Goal: Task Accomplishment & Management: Complete application form

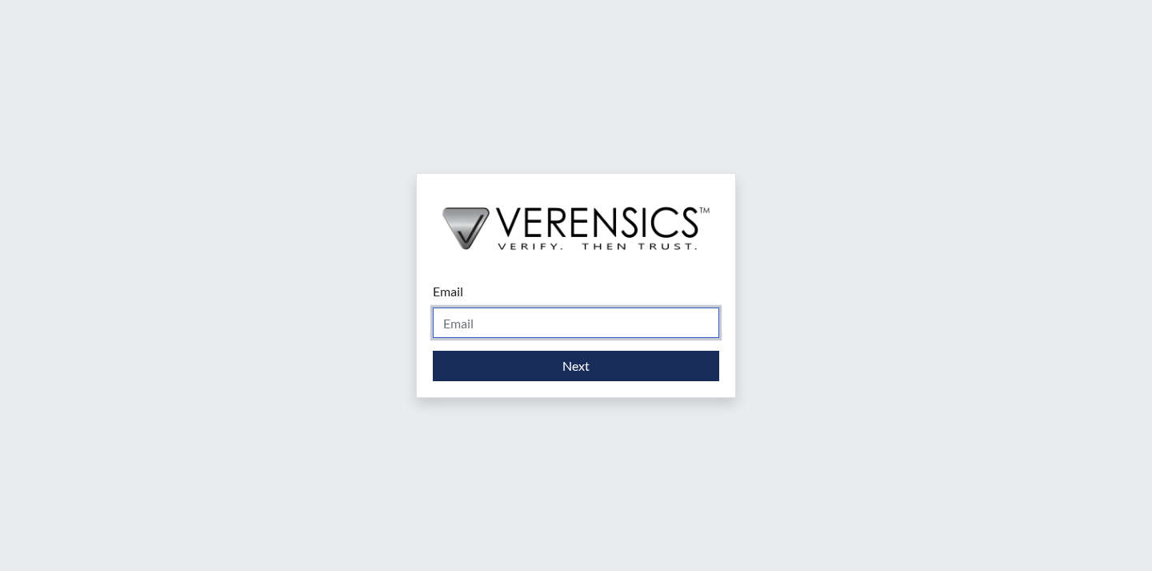
click at [484, 321] on input "Email" at bounding box center [576, 322] width 286 height 30
type input "[PERSON_NAME][EMAIL_ADDRESS][PERSON_NAME][DOMAIN_NAME]"
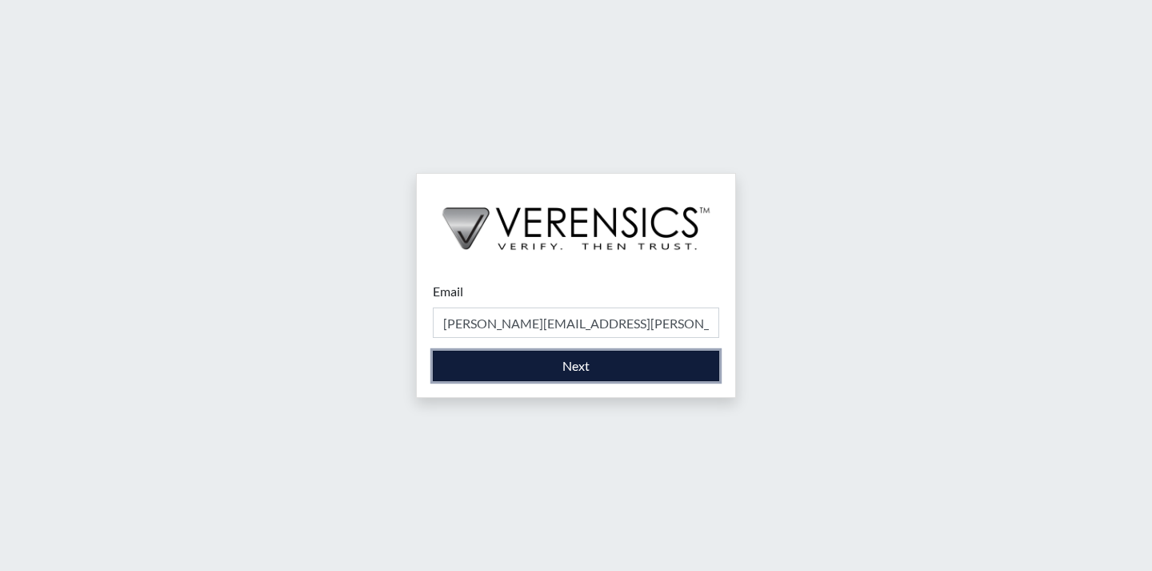
click at [549, 367] on button "Next" at bounding box center [576, 366] width 286 height 30
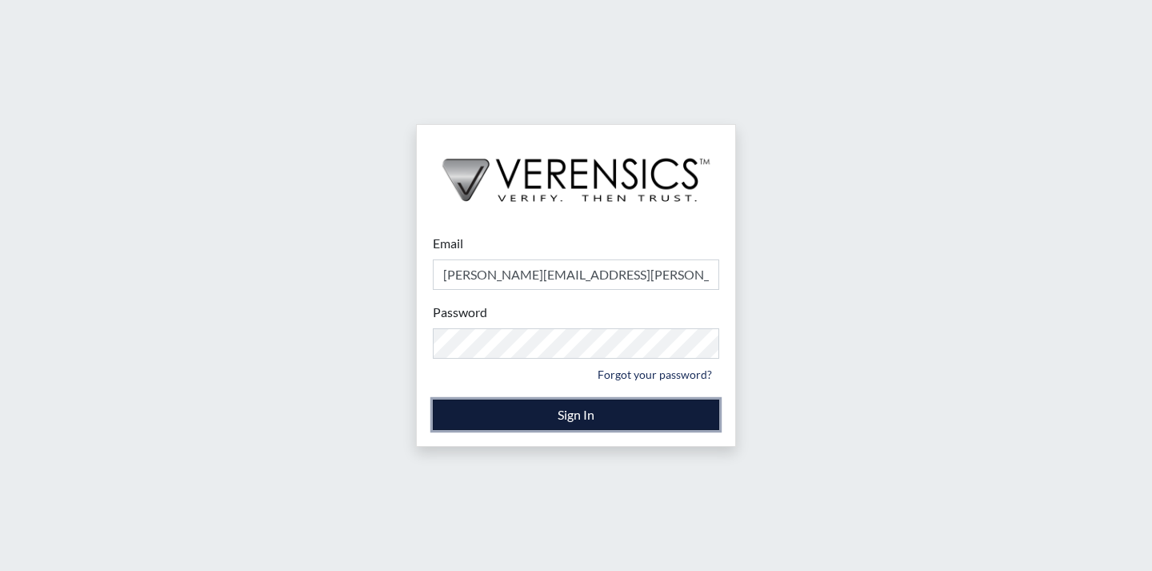
click at [587, 411] on button "Sign In" at bounding box center [576, 414] width 286 height 30
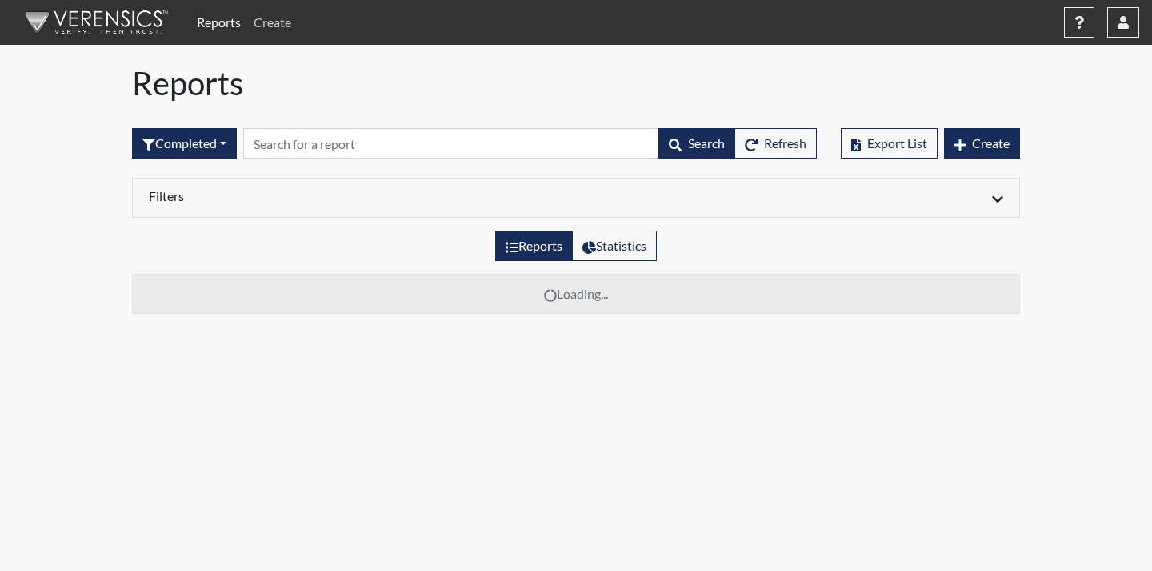
click at [276, 24] on link "Create" at bounding box center [272, 22] width 50 height 32
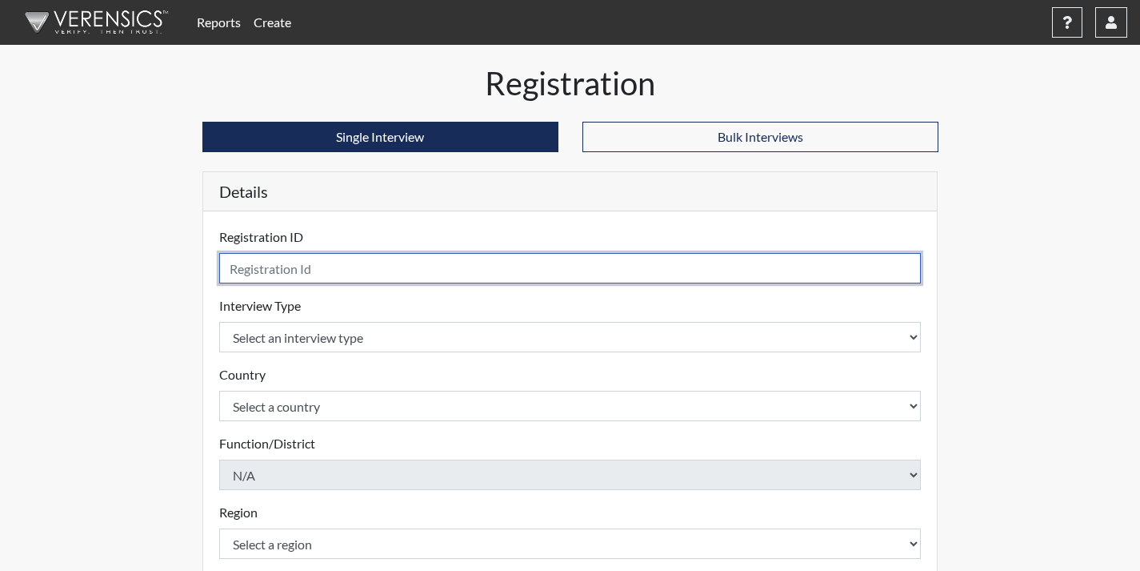
click at [297, 269] on input "text" at bounding box center [570, 268] width 703 height 30
type input "NLW4674"
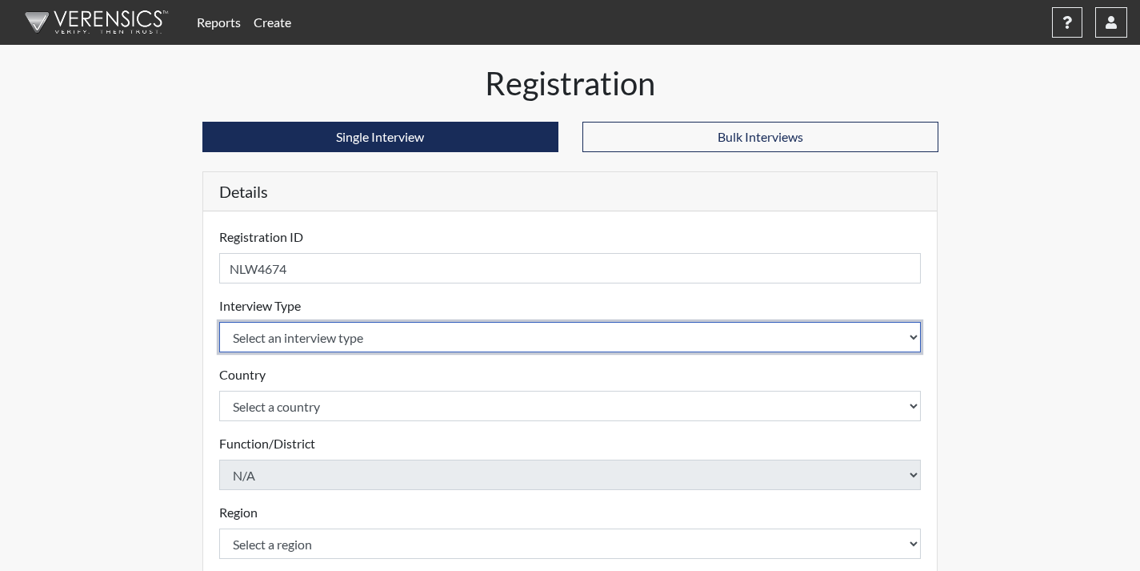
click at [331, 326] on select "Select an interview type Corrections Pre-Employment" at bounding box center [570, 337] width 703 height 30
select select "ff733e93-e1bf-11ea-9c9f-0eff0cf7eb8f"
click at [219, 322] on select "Select an interview type Corrections Pre-Employment" at bounding box center [570, 337] width 703 height 30
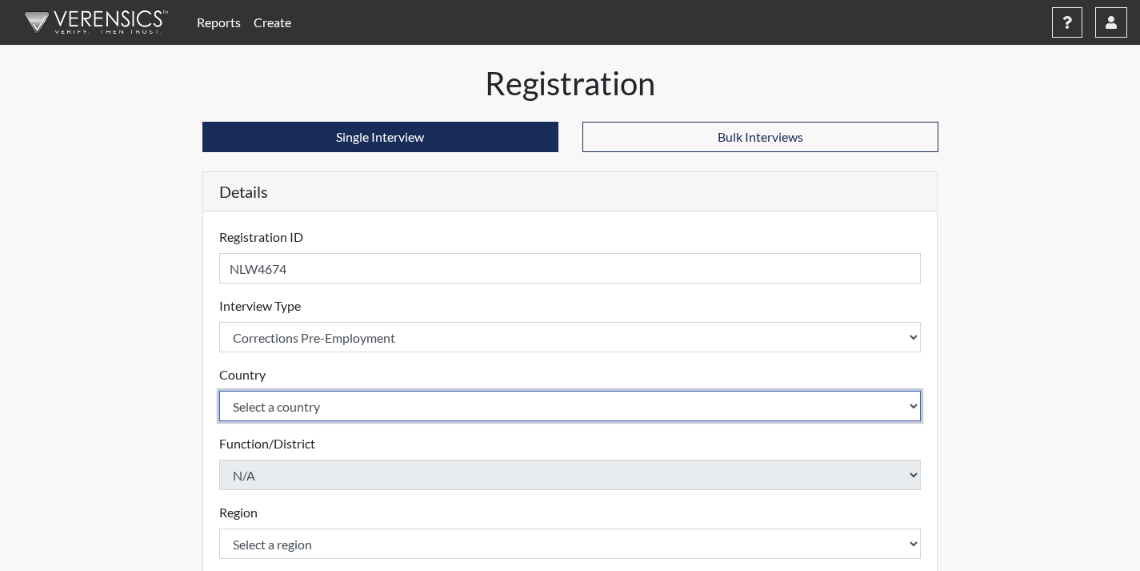
click at [306, 403] on select "Select a country [GEOGRAPHIC_DATA] [GEOGRAPHIC_DATA]" at bounding box center [570, 406] width 703 height 30
select select "united-states-of-[GEOGRAPHIC_DATA]"
click at [219, 391] on select "Select a country [GEOGRAPHIC_DATA] [GEOGRAPHIC_DATA]" at bounding box center [570, 406] width 703 height 30
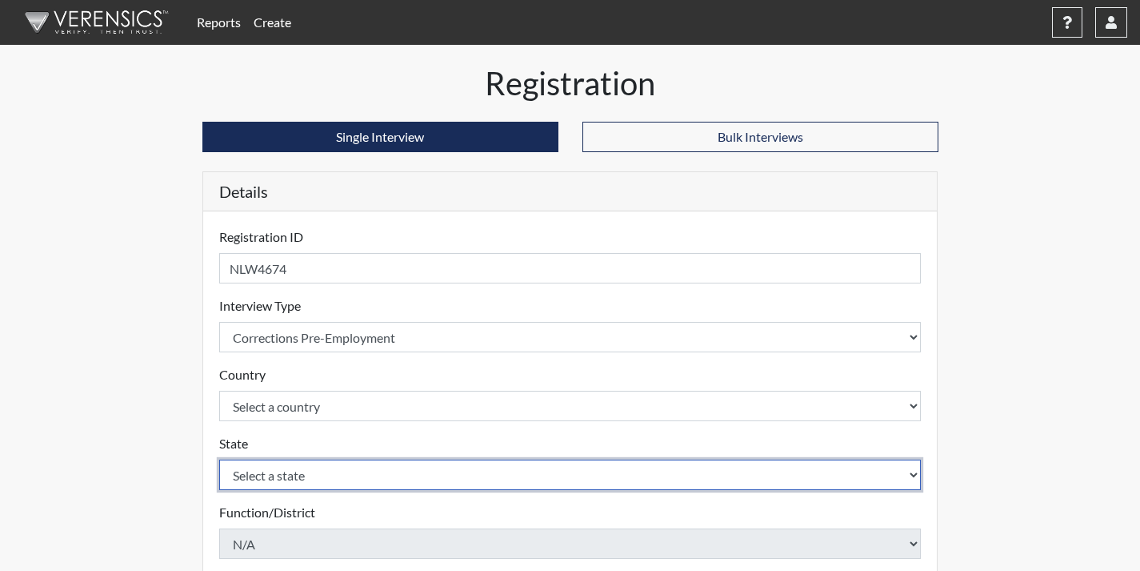
click at [326, 479] on select "Select a state [US_STATE] [US_STATE] [US_STATE] [US_STATE] [US_STATE] [US_STATE…" at bounding box center [570, 474] width 703 height 30
select select "GA"
click at [219, 459] on select "Select a state [US_STATE] [US_STATE] [US_STATE] [US_STATE] [US_STATE] [US_STATE…" at bounding box center [570, 474] width 703 height 30
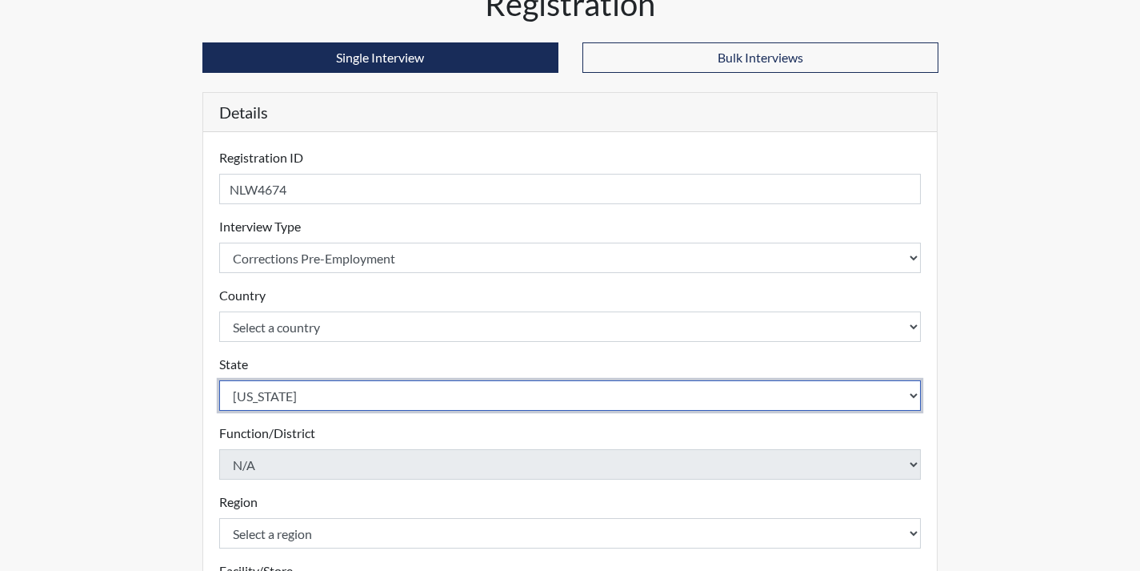
scroll to position [320, 0]
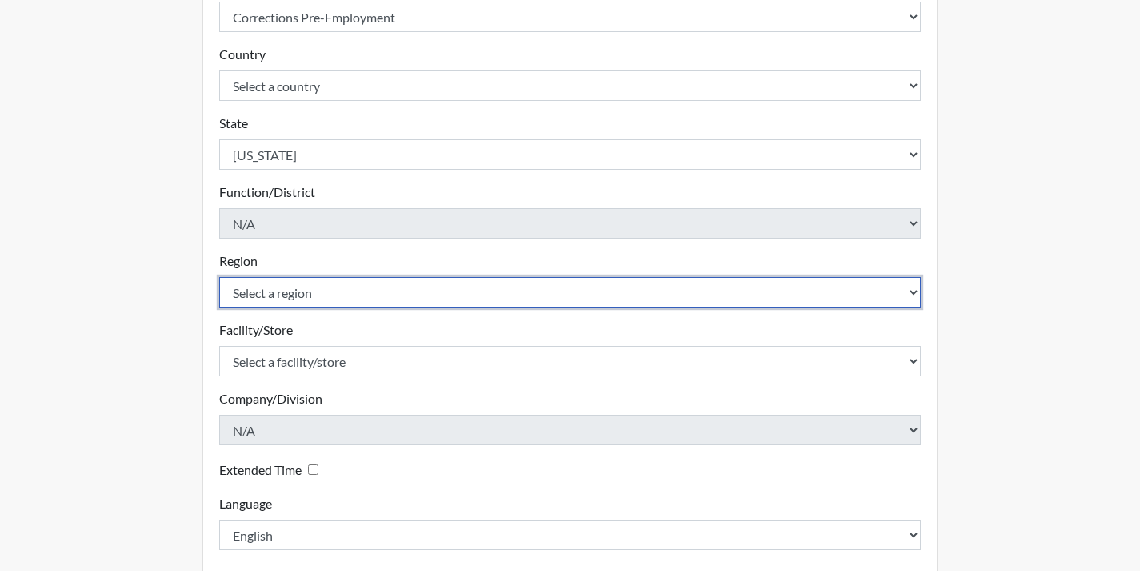
click at [368, 292] on select "Select a region [GEOGRAPHIC_DATA] [GEOGRAPHIC_DATA] [GEOGRAPHIC_DATA]" at bounding box center [570, 292] width 703 height 30
select select "8bdab1f8-09d2-48bf-ae6d-f2dae3084107"
click at [219, 277] on select "Select a region [GEOGRAPHIC_DATA] [GEOGRAPHIC_DATA] [GEOGRAPHIC_DATA]" at bounding box center [570, 292] width 703 height 30
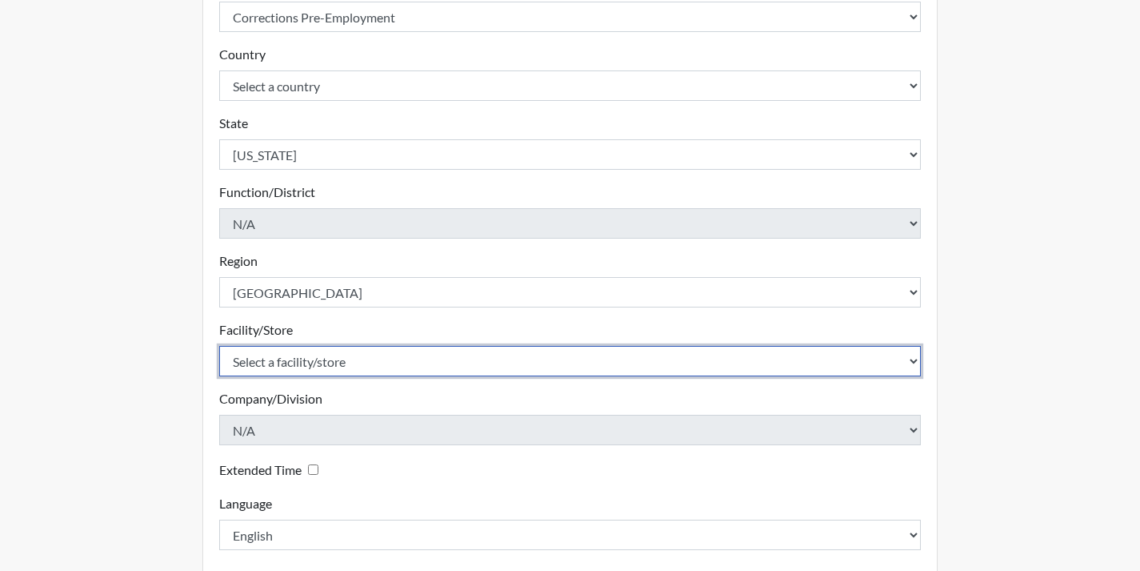
click at [366, 368] on select "Select a facility/store [GEOGRAPHIC_DATA] [GEOGRAPHIC_DATA][PERSON_NAME] Centra…" at bounding box center [570, 361] width 703 height 30
select select "bcb9681e-343c-4c8e-b84c-c03fd610555e"
click at [219, 346] on select "Select a facility/store [GEOGRAPHIC_DATA] [GEOGRAPHIC_DATA][PERSON_NAME] Centra…" at bounding box center [570, 361] width 703 height 30
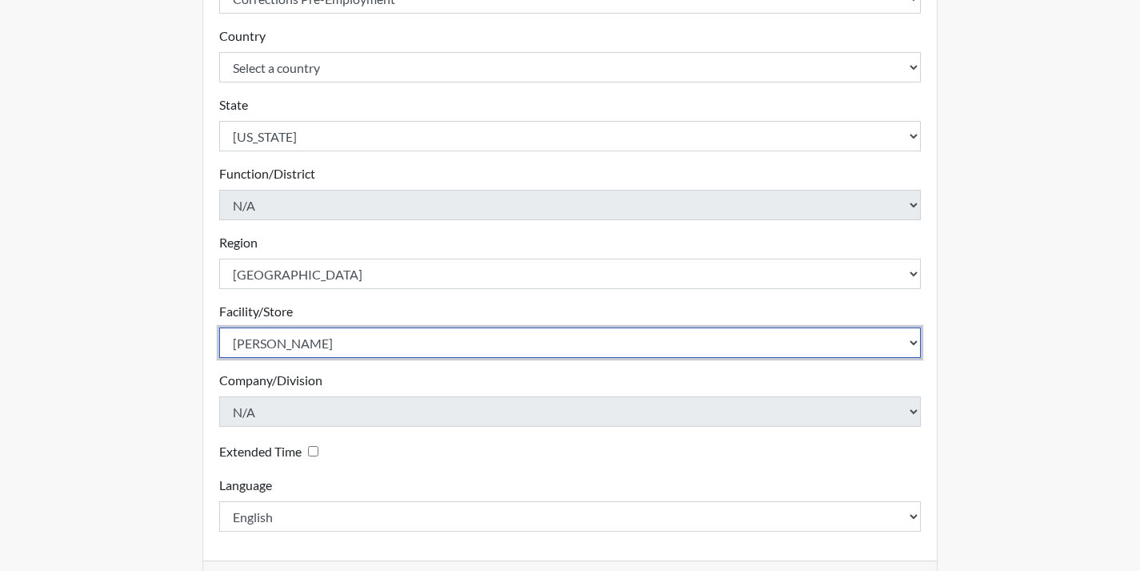
scroll to position [399, 0]
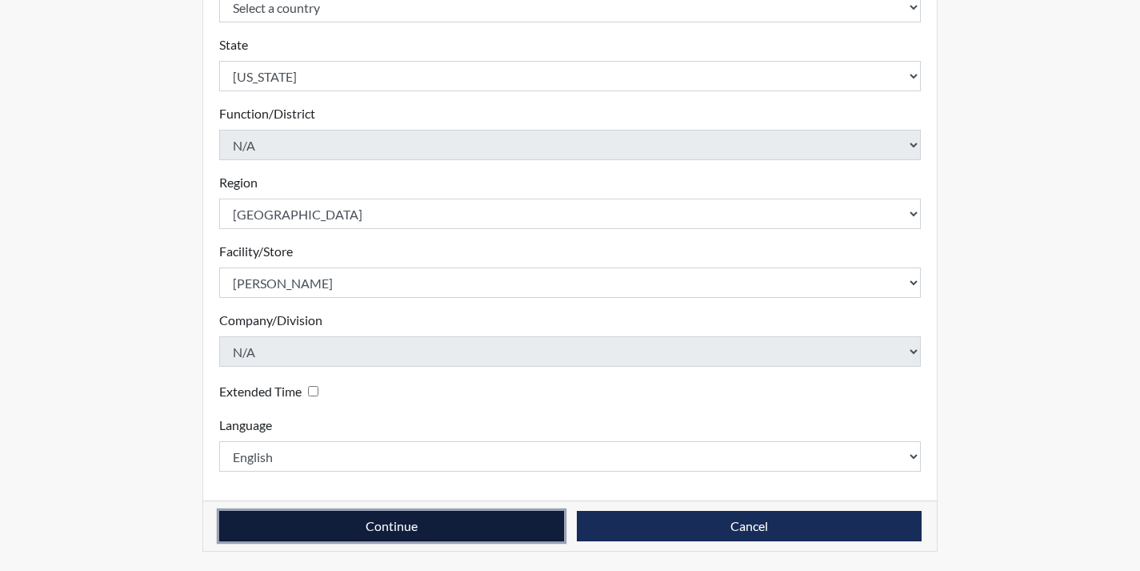
click at [398, 526] on button "Continue" at bounding box center [391, 526] width 345 height 30
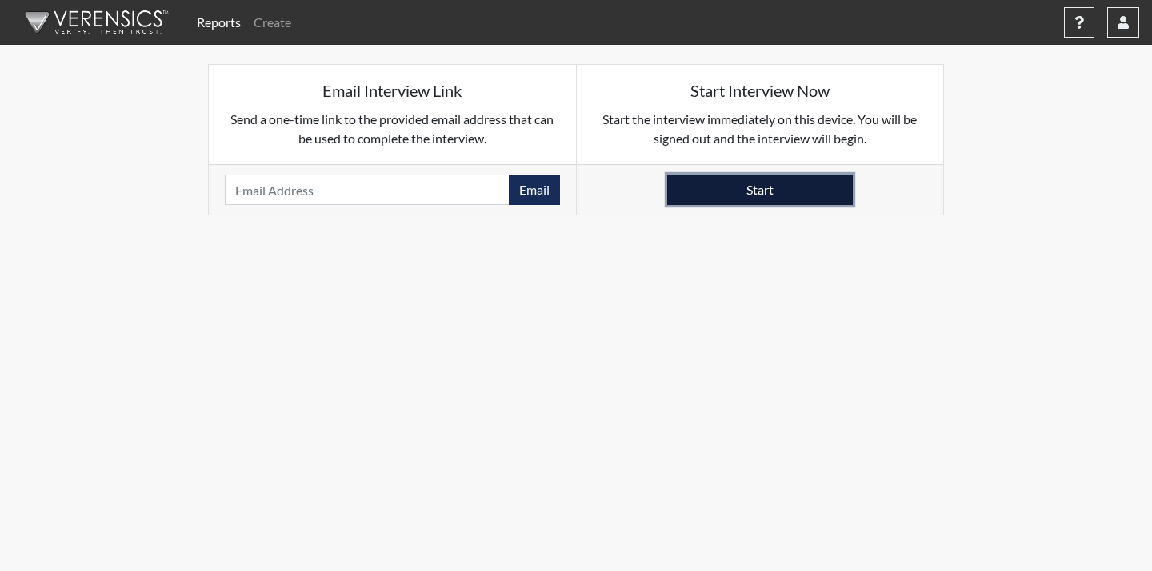
click at [785, 190] on button "Start" at bounding box center [760, 189] width 186 height 30
